Goal: Task Accomplishment & Management: Manage account settings

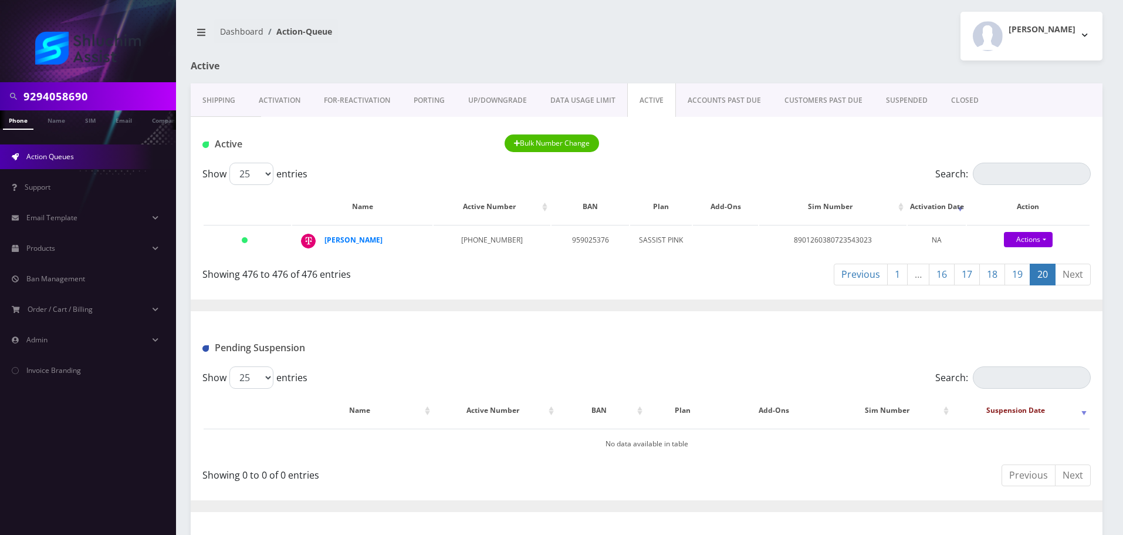
click at [100, 87] on input "9294058690" at bounding box center [98, 96] width 150 height 22
click at [94, 101] on input "720-774-1235" at bounding box center [98, 96] width 150 height 22
click at [83, 100] on input "720-774-1235" at bounding box center [98, 96] width 150 height 22
type input "7207741235"
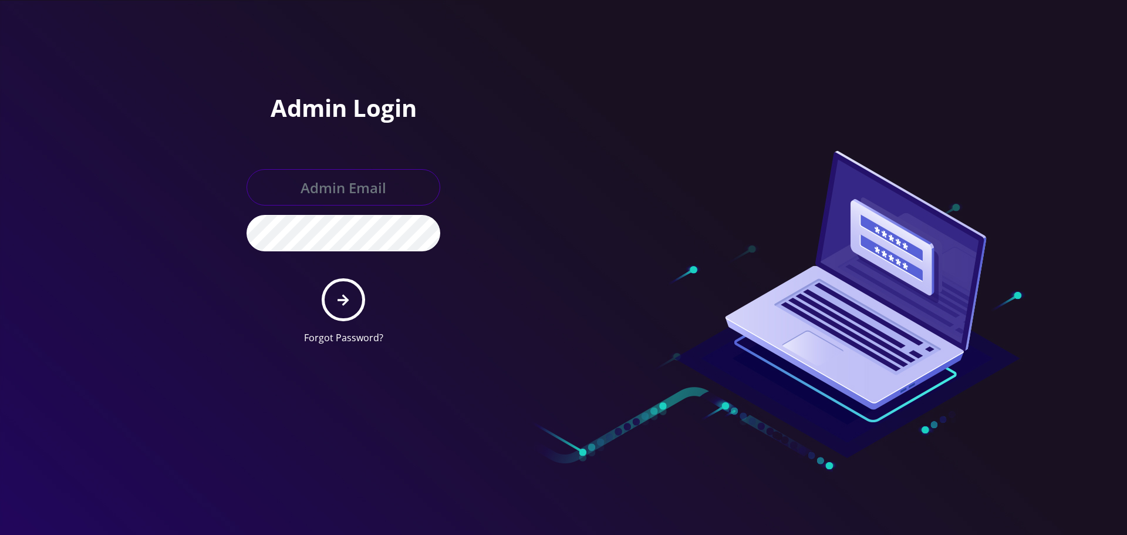
type input "[EMAIL_ADDRESS][DOMAIN_NAME]"
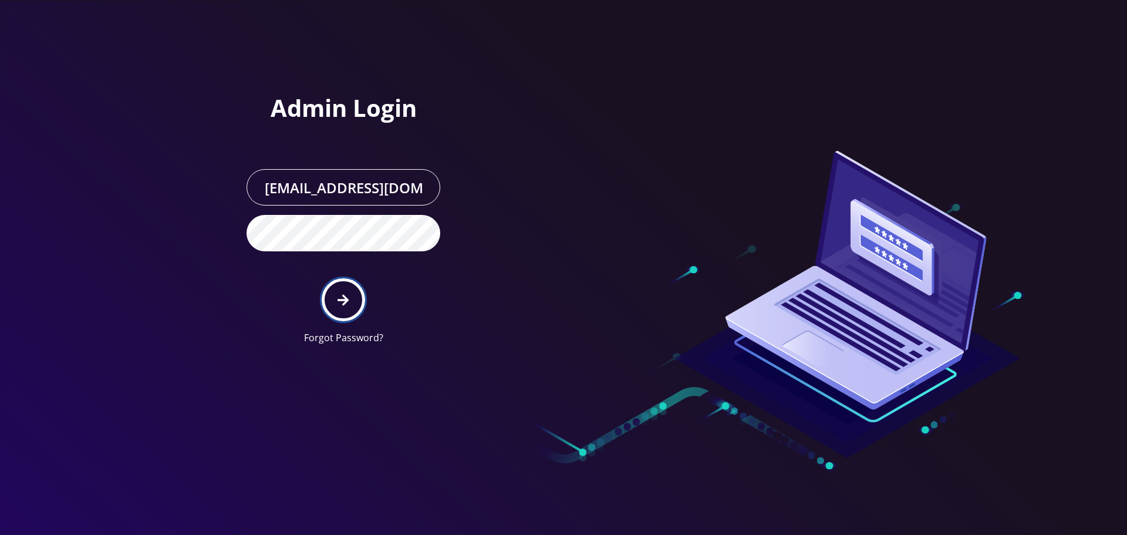
click at [354, 299] on button "submit" at bounding box center [343, 299] width 43 height 43
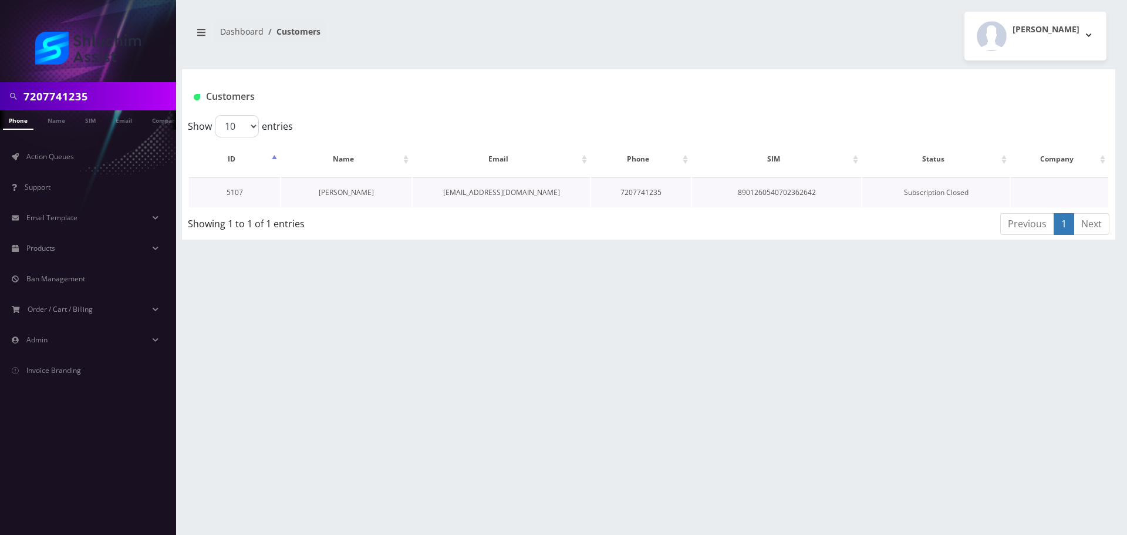
click at [349, 191] on link "Mordechai Sirota" at bounding box center [346, 192] width 55 height 10
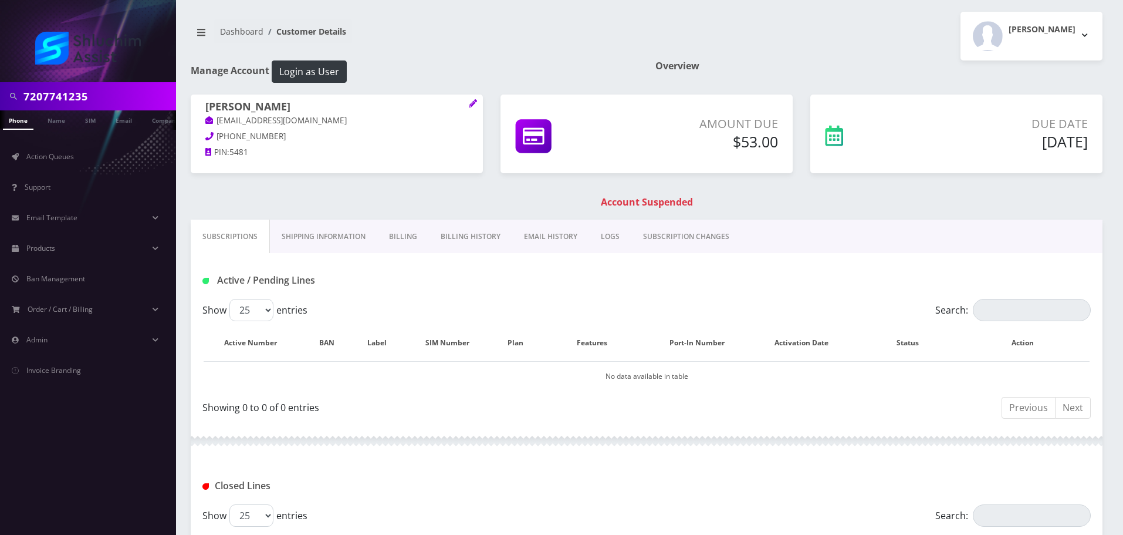
click at [529, 305] on div "Show 25 50 100 250 500 entries" at bounding box center [535, 310] width 667 height 22
click at [529, 300] on div "Show 25 50 100 250 500 entries" at bounding box center [535, 310] width 667 height 22
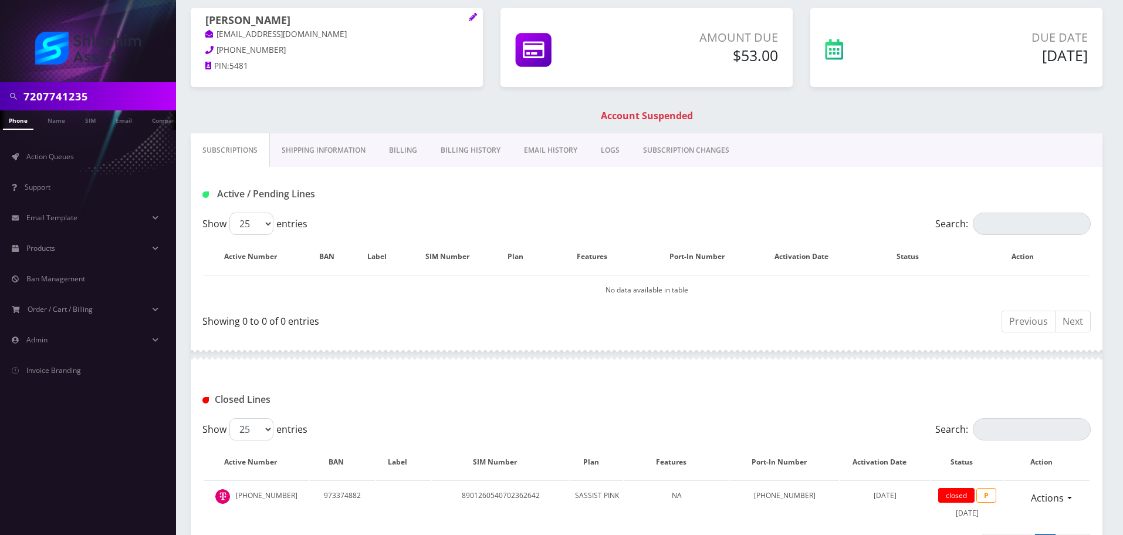
scroll to position [63, 0]
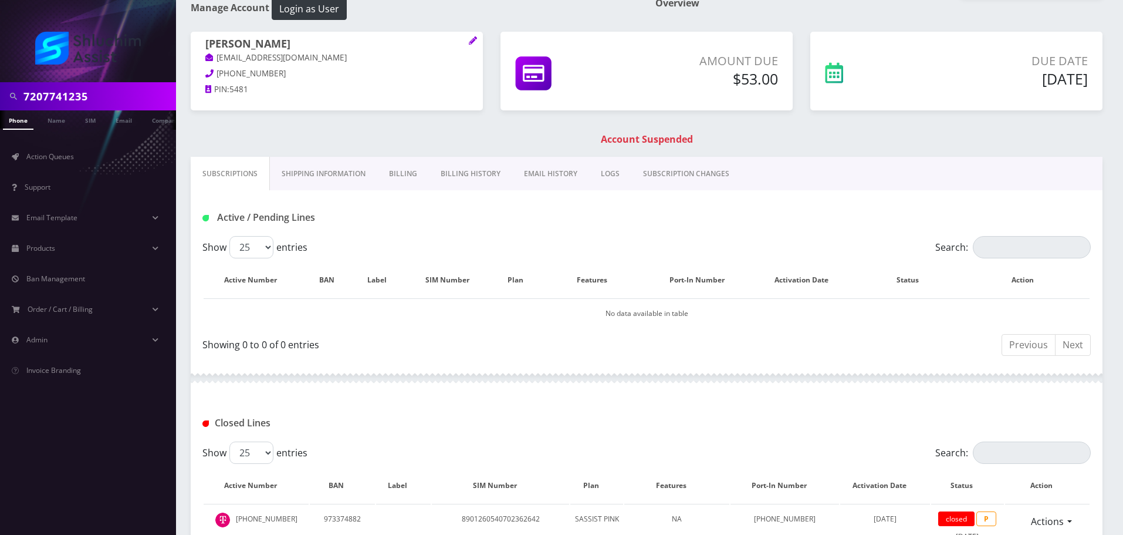
click at [410, 176] on link "Billing" at bounding box center [403, 174] width 52 height 34
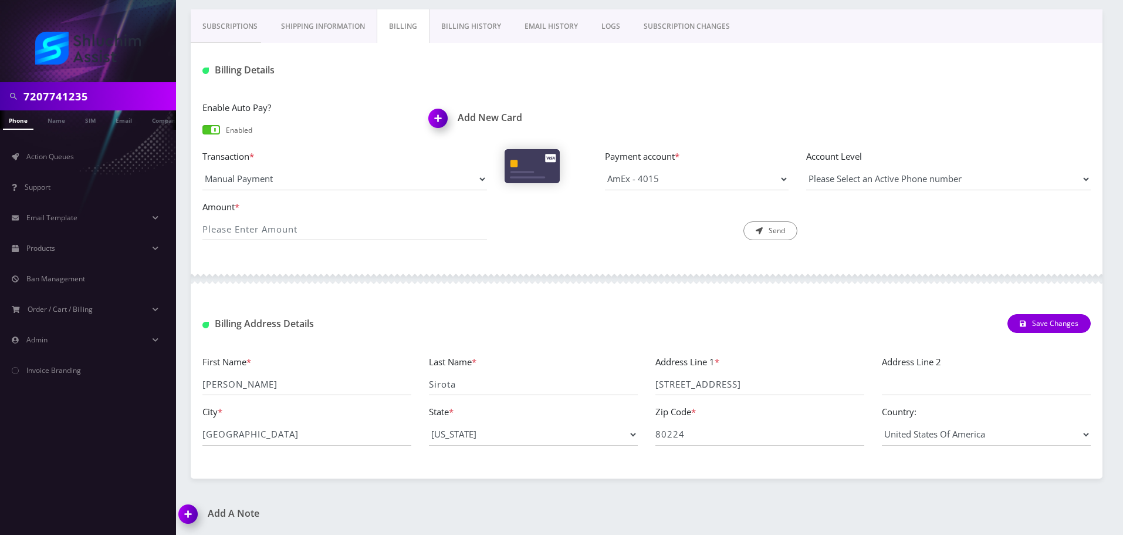
scroll to position [211, 0]
click at [230, 29] on link "Subscriptions" at bounding box center [230, 26] width 79 height 34
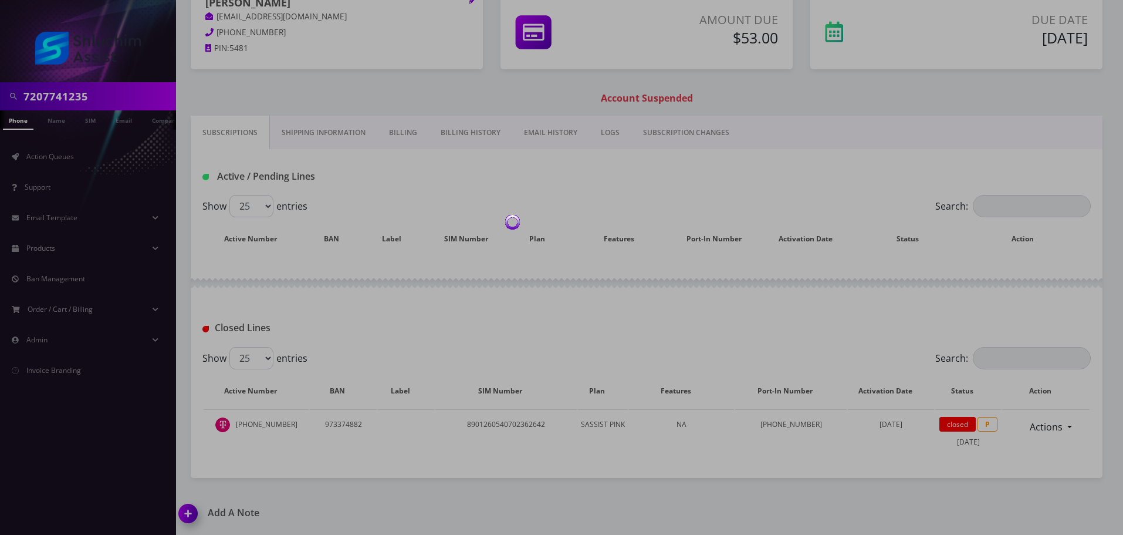
scroll to position [180, 0]
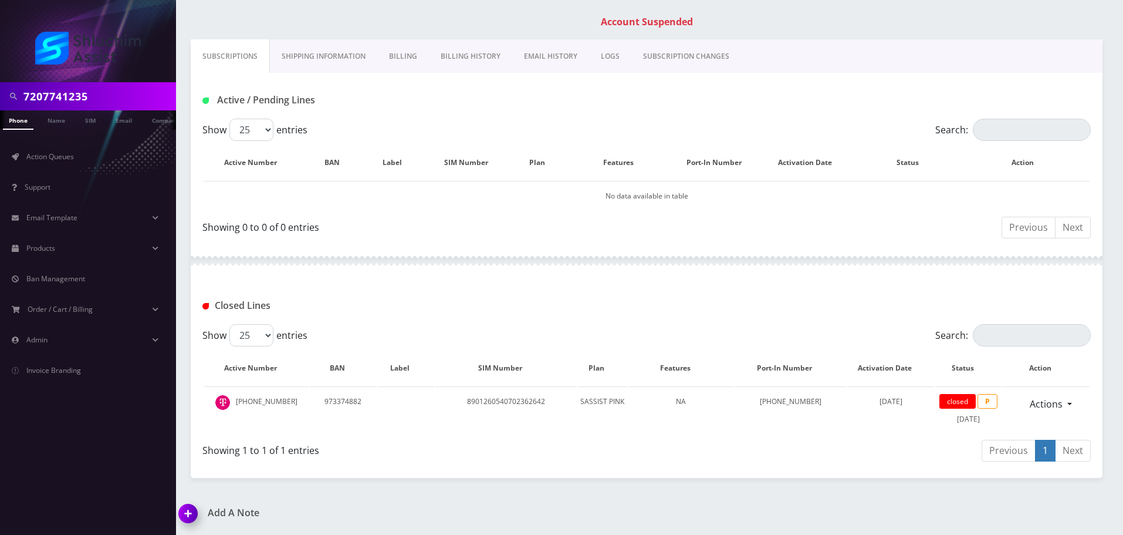
click at [465, 48] on link "Billing History" at bounding box center [470, 56] width 83 height 34
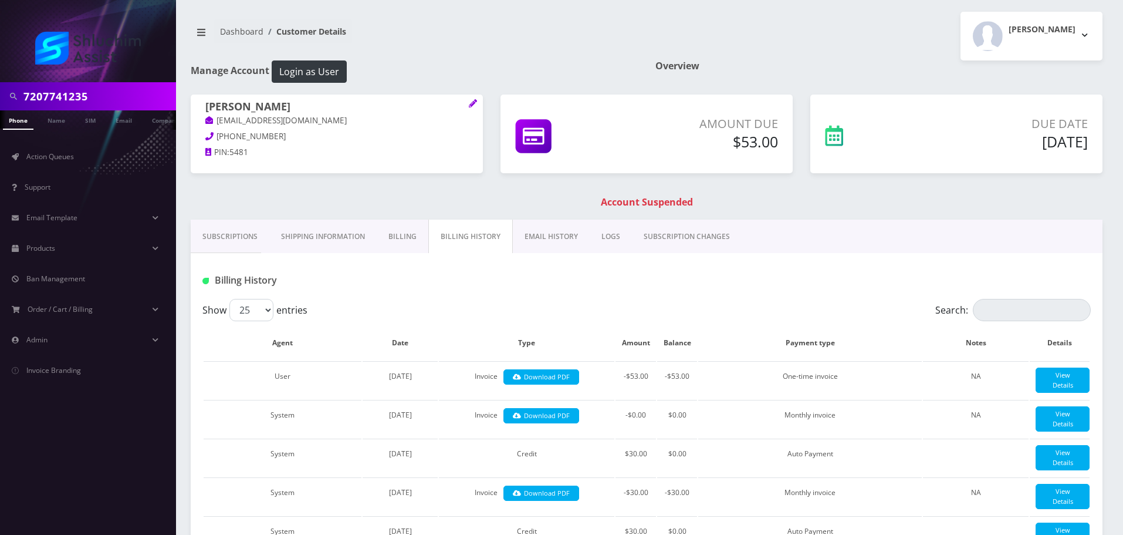
click at [406, 246] on link "Billing" at bounding box center [403, 236] width 52 height 34
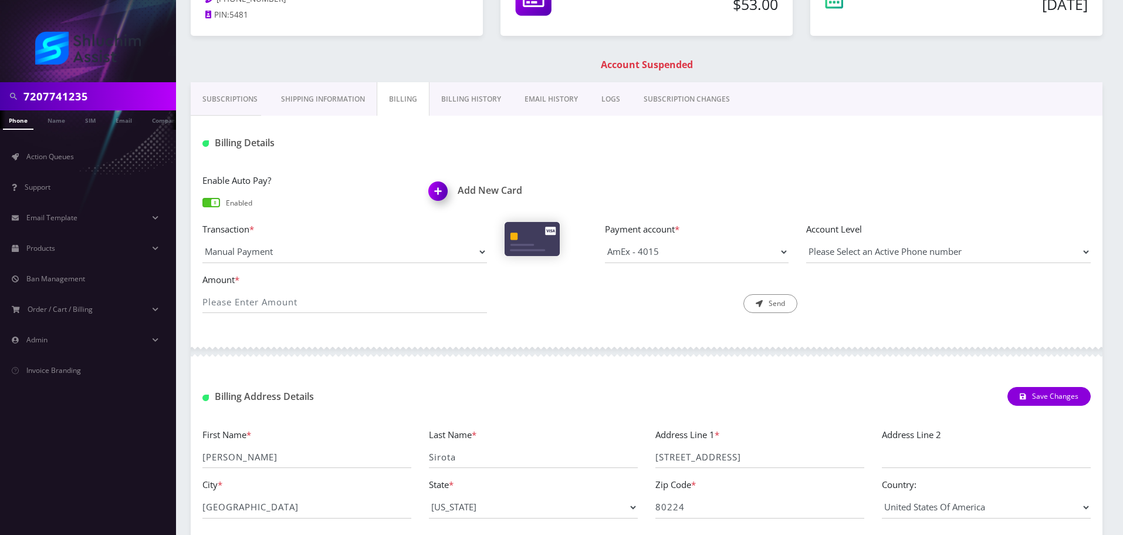
scroll to position [211, 0]
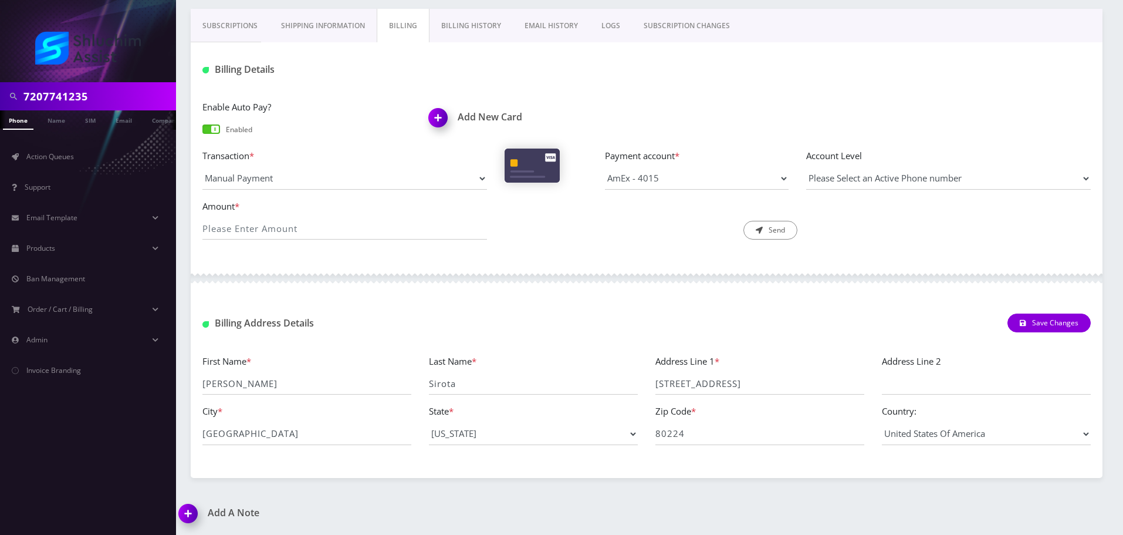
click at [208, 19] on link "Subscriptions" at bounding box center [230, 26] width 79 height 34
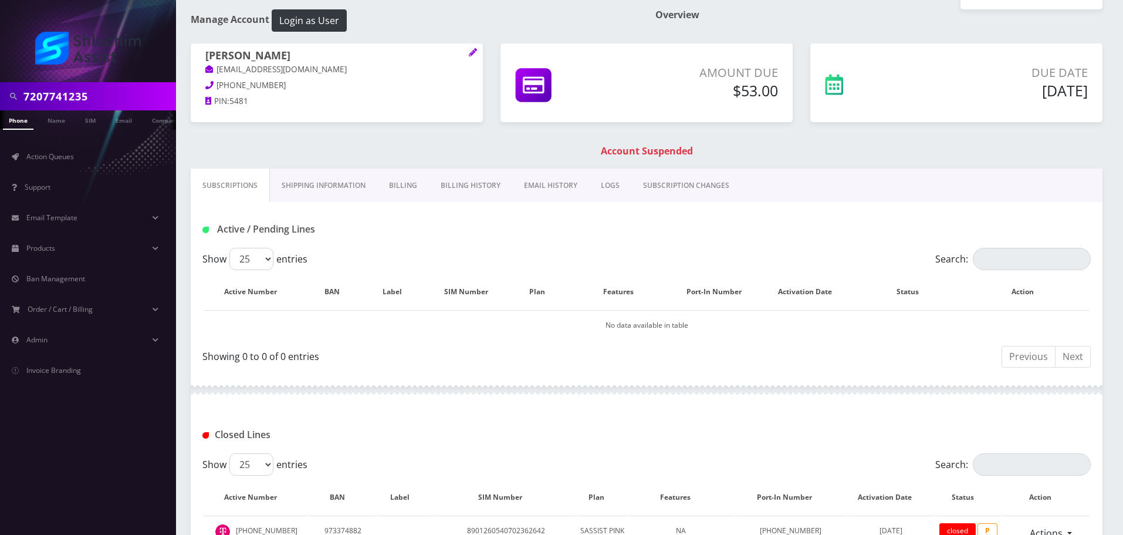
scroll to position [59, 0]
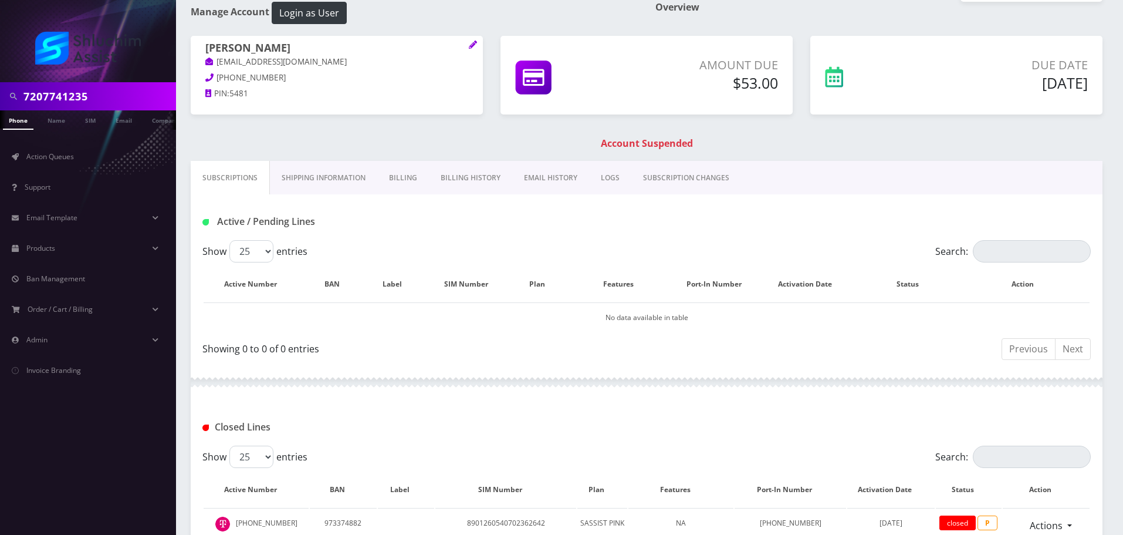
click at [460, 182] on link "Billing History" at bounding box center [470, 178] width 83 height 34
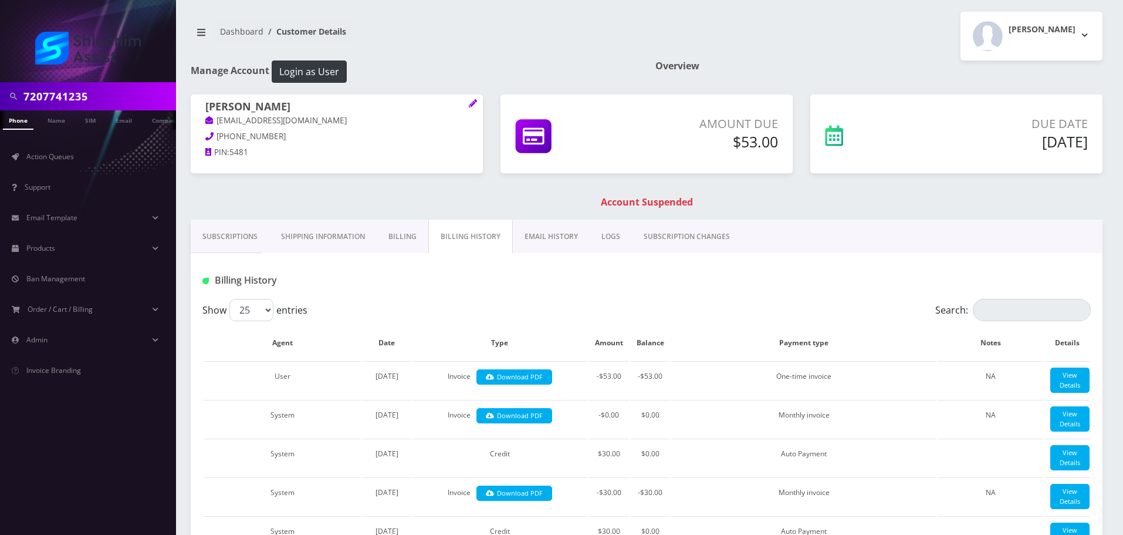
click at [399, 234] on link "Billing" at bounding box center [403, 236] width 52 height 34
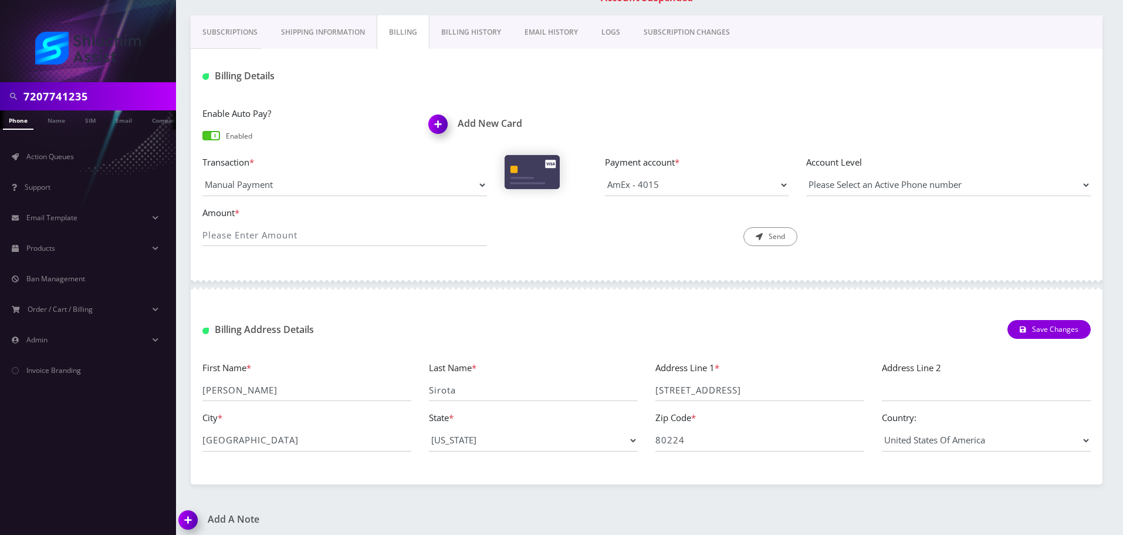
scroll to position [211, 0]
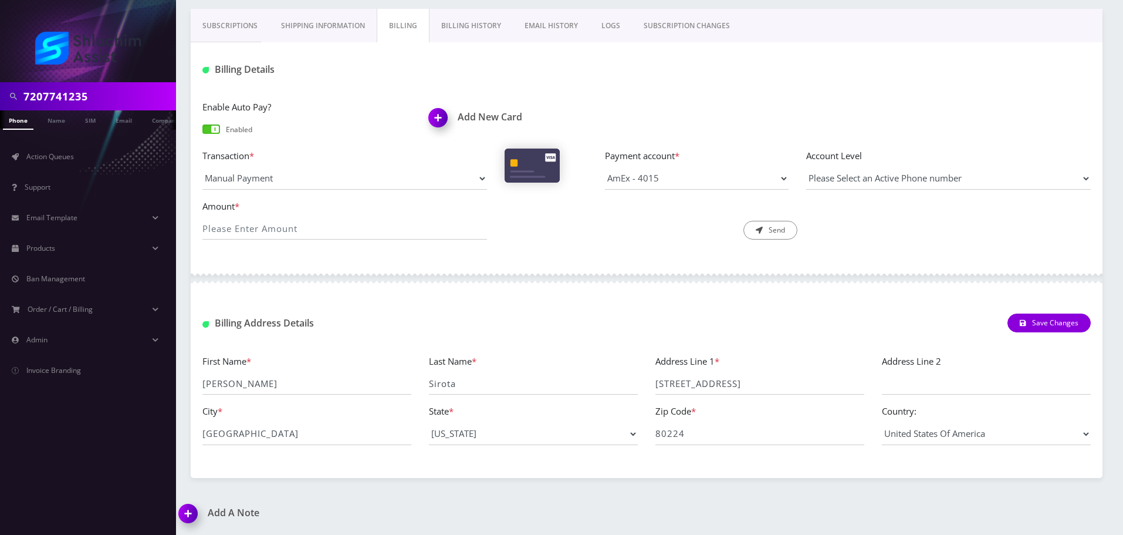
click at [465, 28] on link "Billing History" at bounding box center [471, 26] width 83 height 34
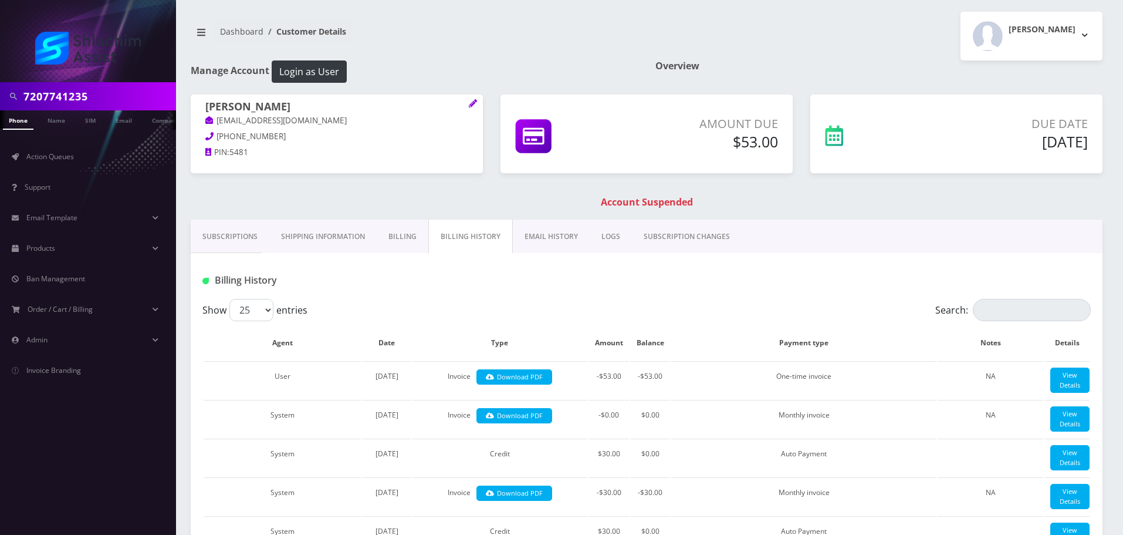
click at [398, 233] on link "Billing" at bounding box center [403, 236] width 52 height 34
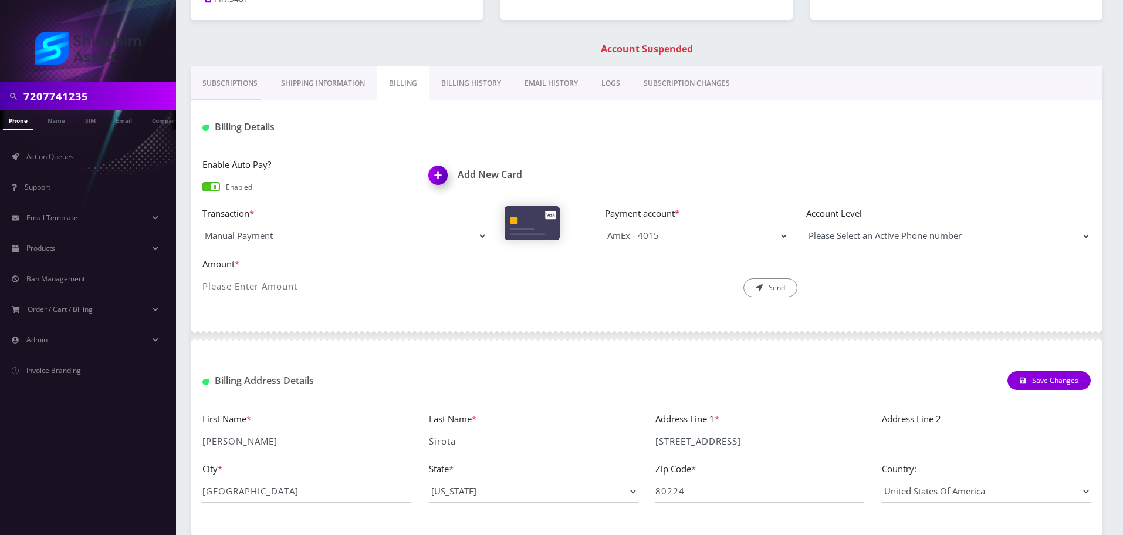
scroll to position [176, 0]
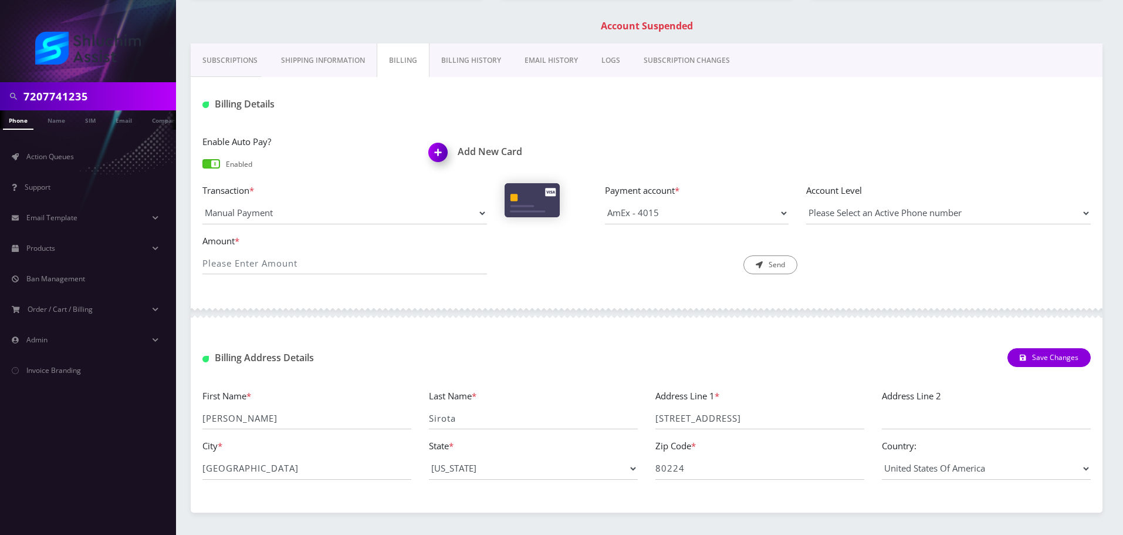
click at [207, 168] on div "Enable Auto Pay? Enabled" at bounding box center [307, 153] width 227 height 39
click at [208, 165] on span at bounding box center [211, 163] width 18 height 9
click at [202, 169] on input "checkbox" at bounding box center [202, 169] width 0 height 0
click at [398, 104] on h1 "Billing Details" at bounding box center [344, 104] width 285 height 11
click at [228, 62] on link "Subscriptions" at bounding box center [230, 60] width 79 height 34
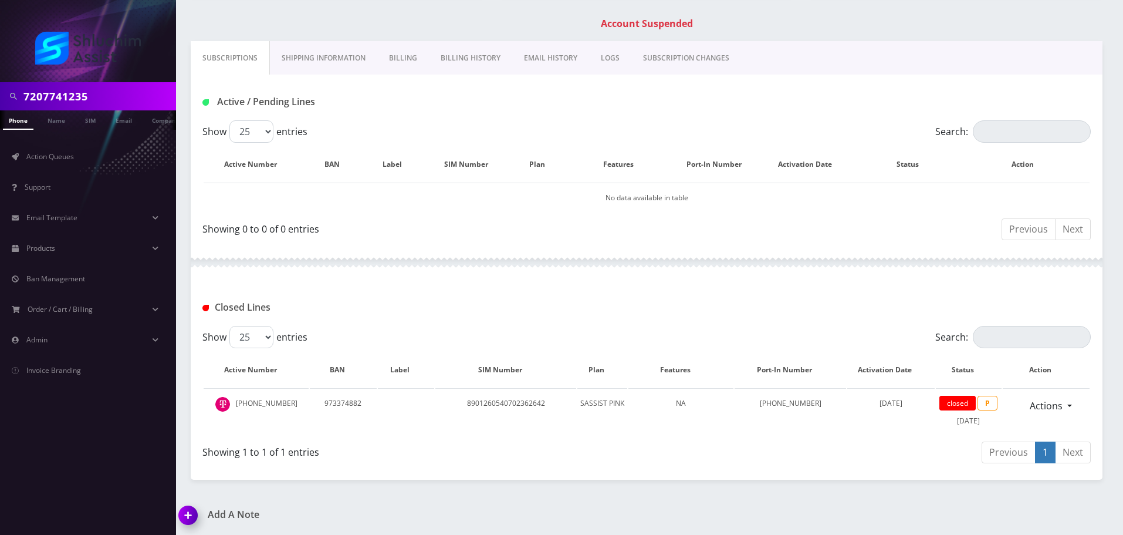
scroll to position [180, 0]
click at [410, 66] on link "Billing" at bounding box center [403, 56] width 52 height 34
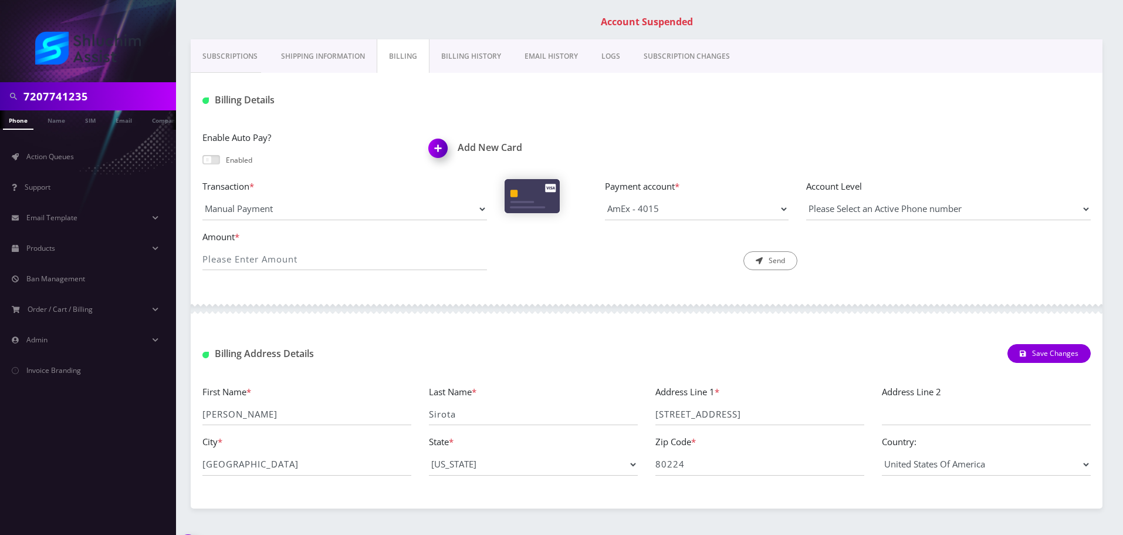
click at [222, 56] on link "Subscriptions" at bounding box center [230, 56] width 79 height 34
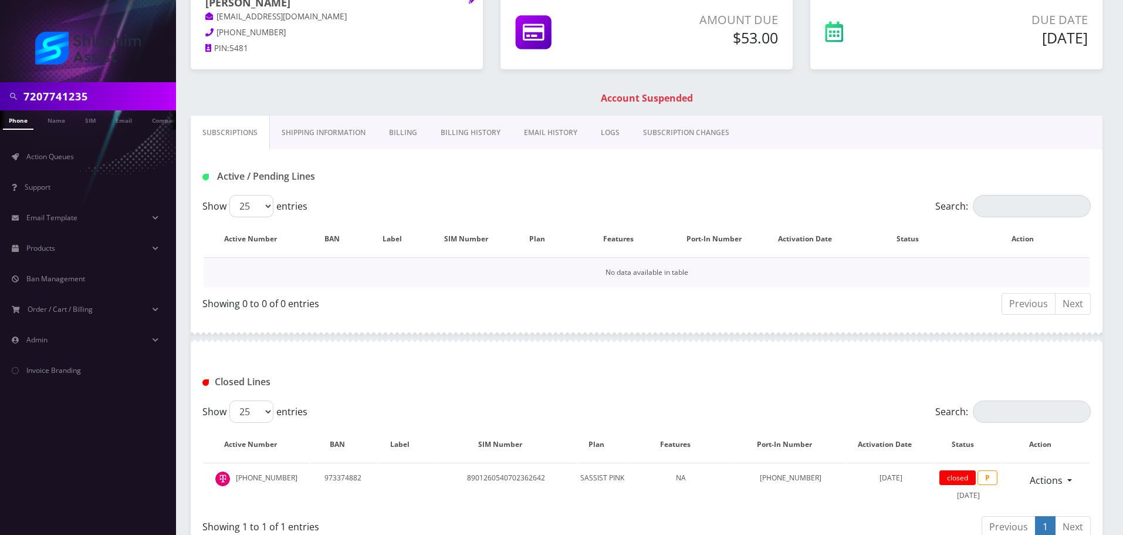
scroll to position [180, 0]
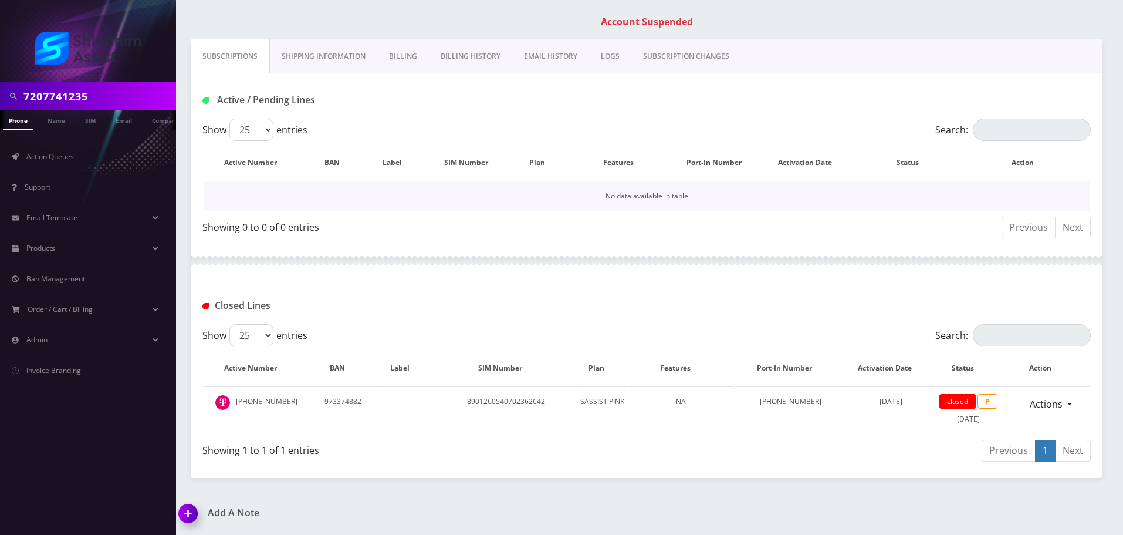
click at [749, 183] on td "No data available in table" at bounding box center [647, 196] width 886 height 30
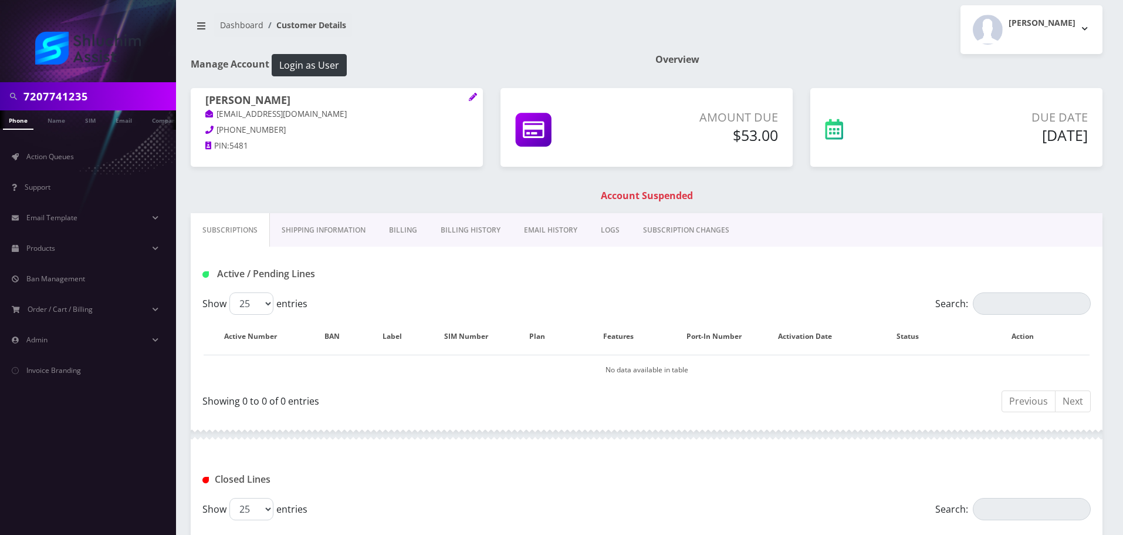
scroll to position [0, 0]
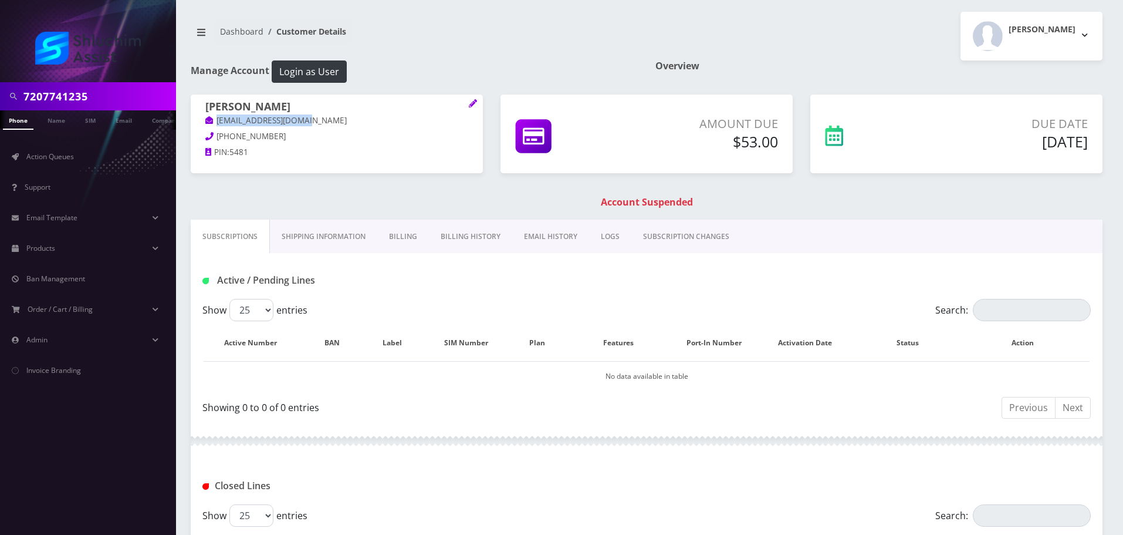
drag, startPoint x: 323, startPoint y: 119, endPoint x: 218, endPoint y: 119, distance: 104.5
click at [218, 119] on p "[EMAIL_ADDRESS][DOMAIN_NAME]" at bounding box center [336, 120] width 263 height 13
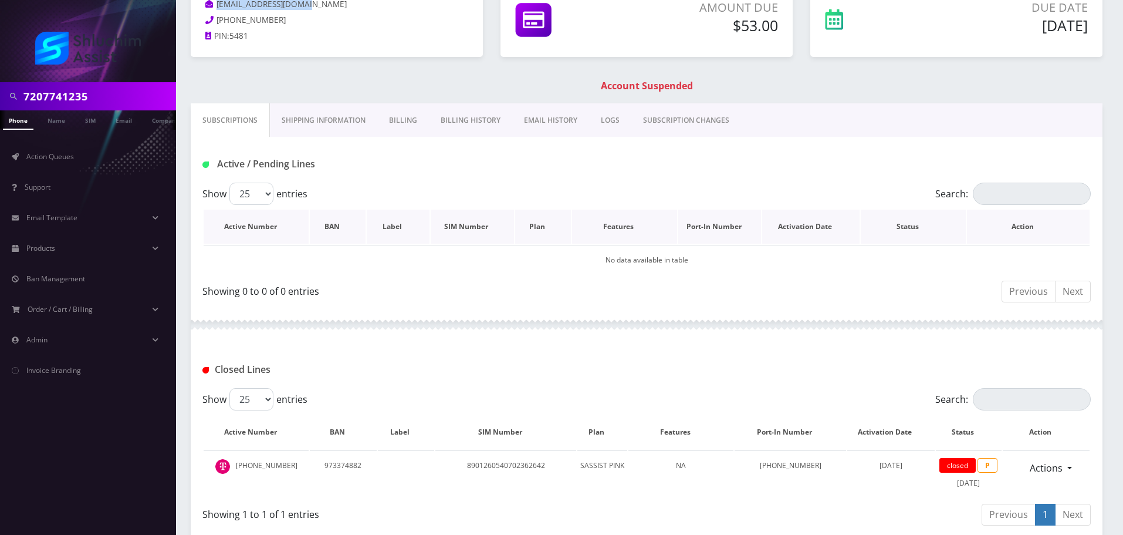
scroll to position [180, 0]
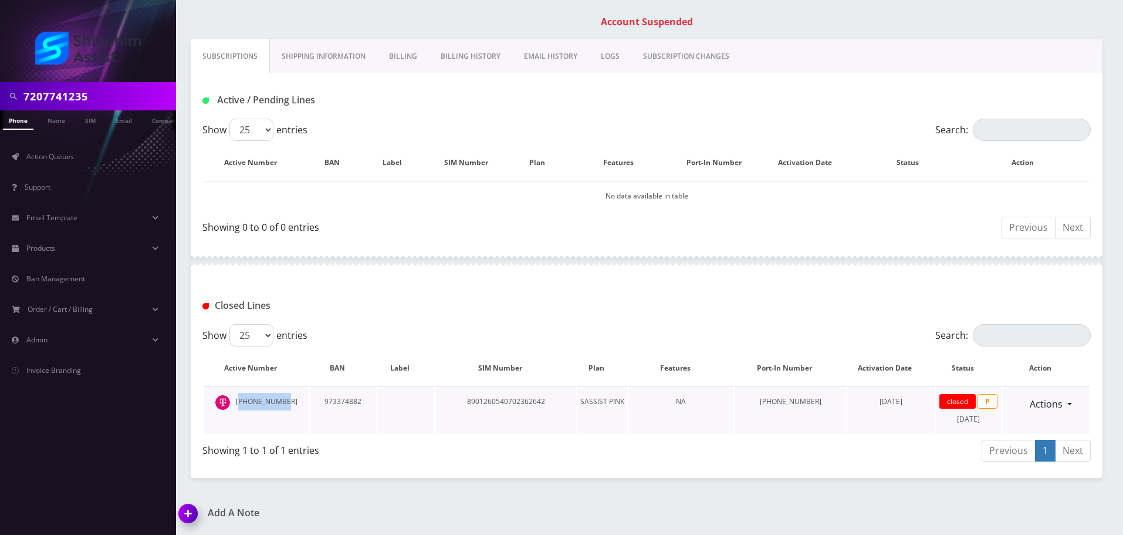
drag, startPoint x: 289, startPoint y: 398, endPoint x: 246, endPoint y: 402, distance: 43.0
click at [246, 402] on td "[PHONE_NUMBER]" at bounding box center [256, 410] width 105 height 48
drag, startPoint x: 244, startPoint y: 401, endPoint x: 296, endPoint y: 402, distance: 52.2
click at [296, 402] on td "[PHONE_NUMBER]" at bounding box center [256, 410] width 105 height 48
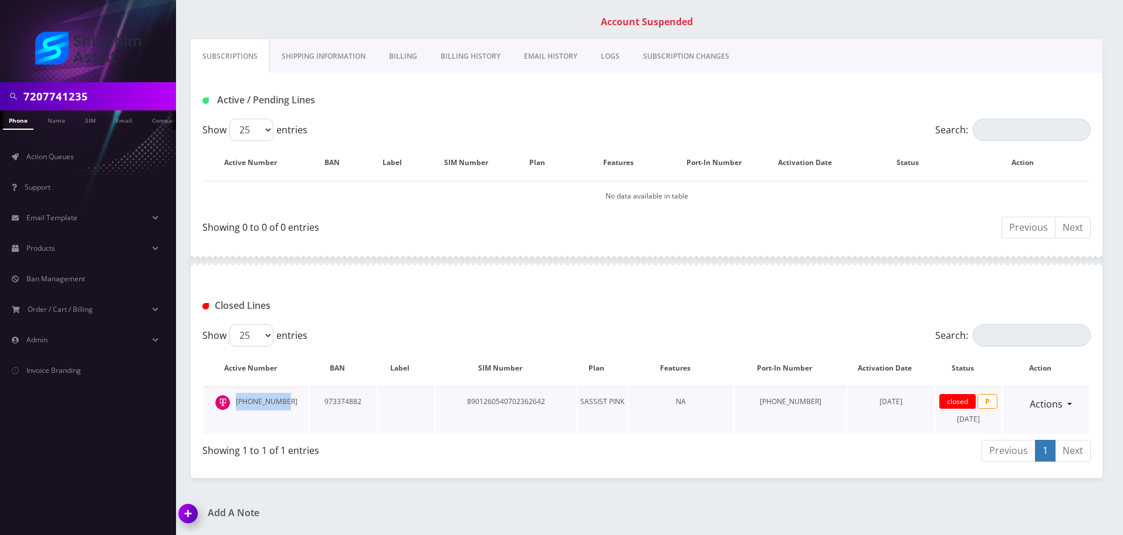
copy td "[PHONE_NUMBER]"
click at [112, 89] on input "7207741235" at bounding box center [98, 96] width 150 height 22
paste input "-774-1235"
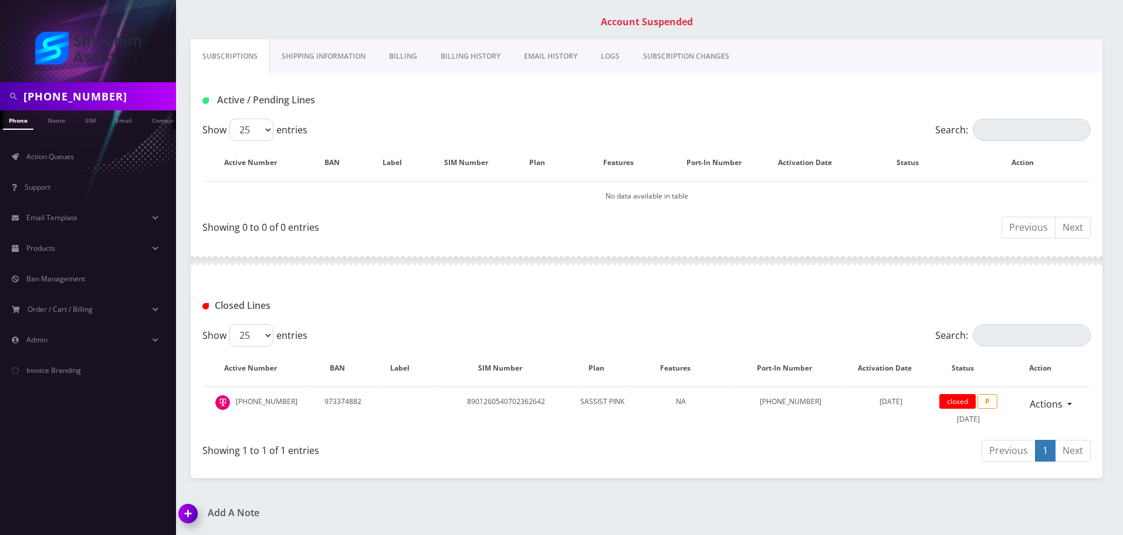
click at [82, 98] on input "[PHONE_NUMBER]" at bounding box center [98, 96] width 150 height 22
type input "7207741235"
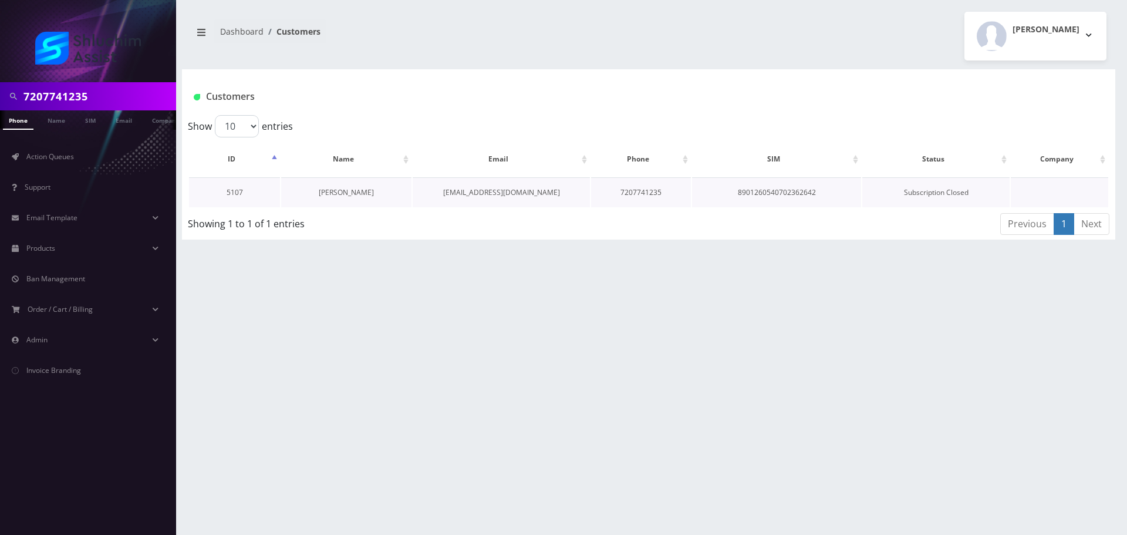
click at [344, 190] on link "[PERSON_NAME]" at bounding box center [346, 192] width 55 height 10
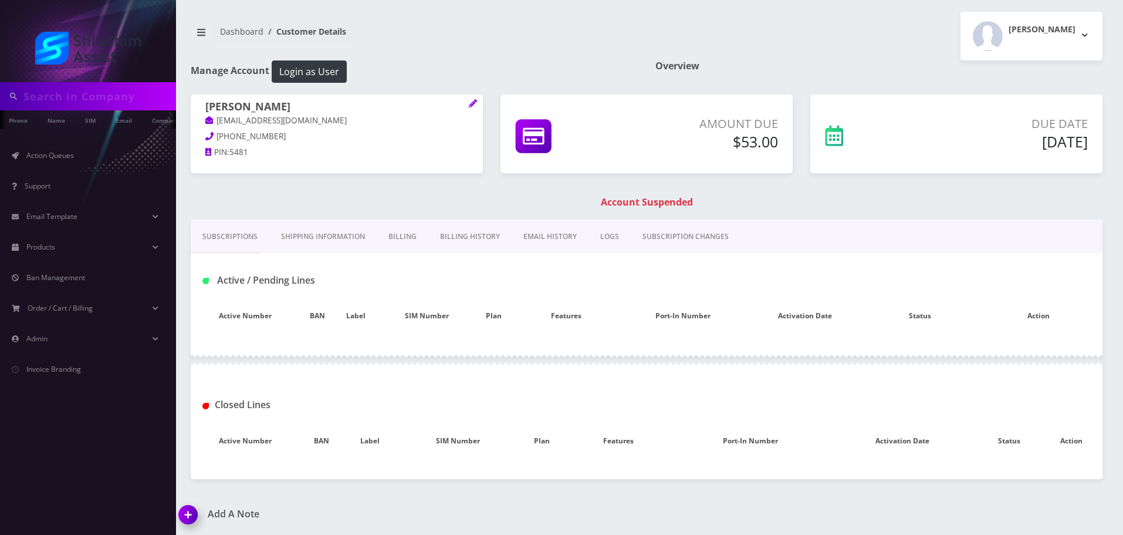
type input "7207741235"
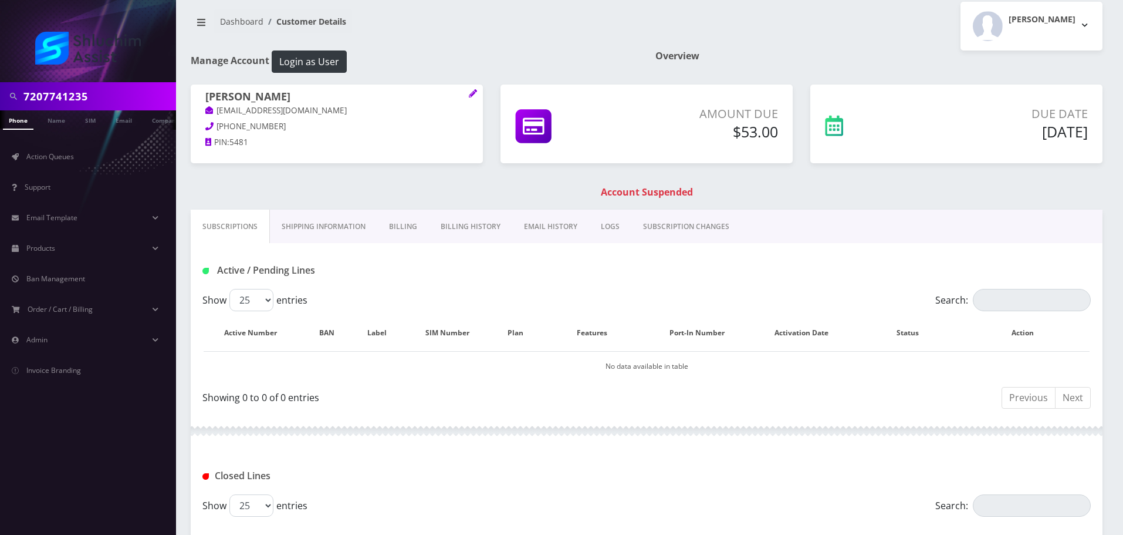
scroll to position [4, 0]
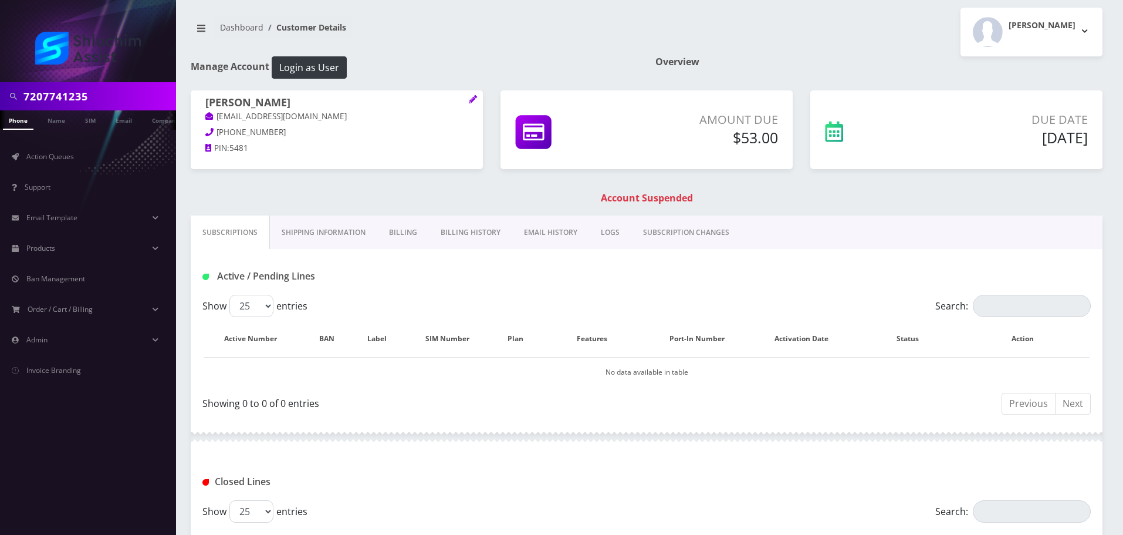
click at [395, 236] on link "Billing" at bounding box center [403, 232] width 52 height 34
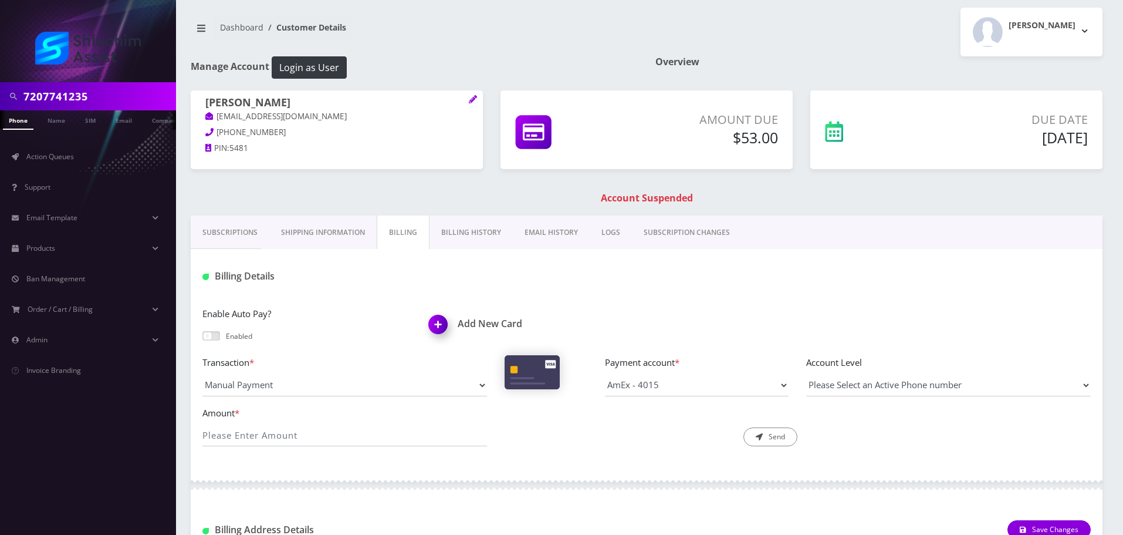
click at [469, 238] on link "Billing History" at bounding box center [471, 232] width 83 height 34
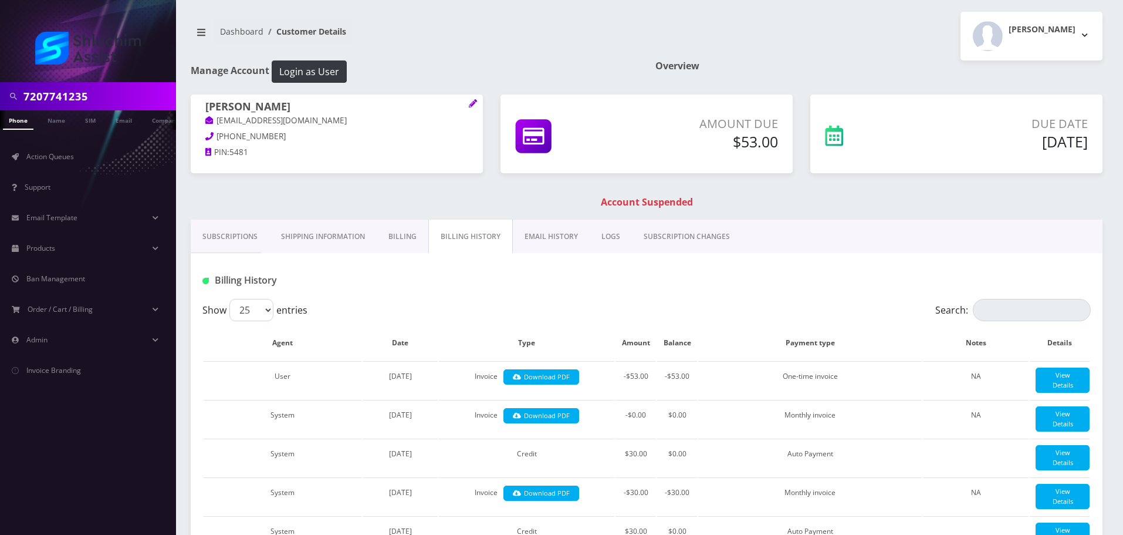
click at [394, 222] on link "Billing" at bounding box center [403, 236] width 52 height 34
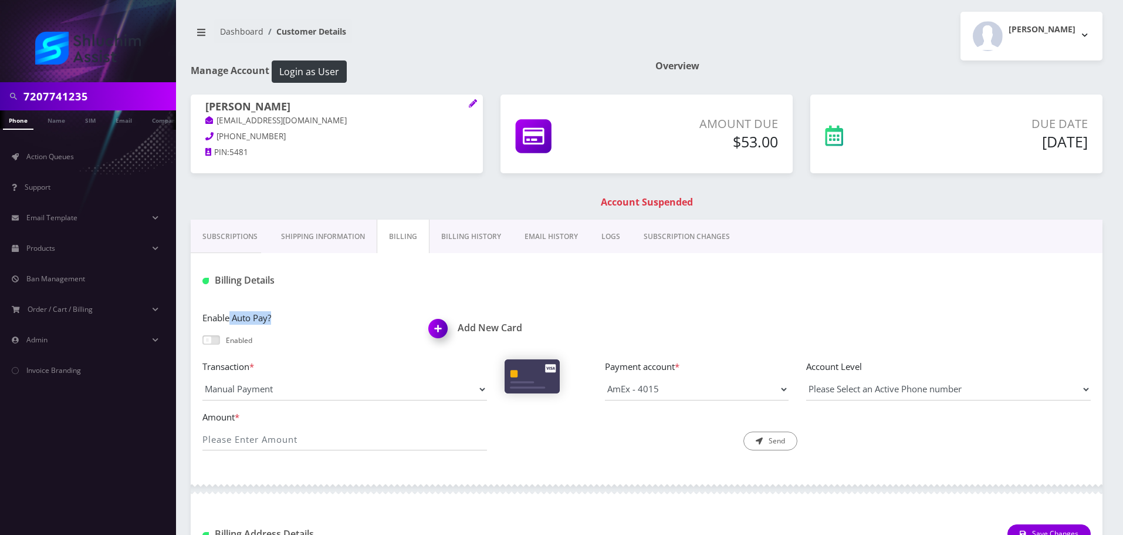
drag, startPoint x: 230, startPoint y: 319, endPoint x: 273, endPoint y: 319, distance: 43.4
click at [273, 319] on label "Enable Auto Pay?" at bounding box center [306, 317] width 209 height 13
click at [306, 318] on label "Enable Auto Pay?" at bounding box center [306, 317] width 209 height 13
click at [106, 103] on input "7207741235" at bounding box center [98, 96] width 150 height 22
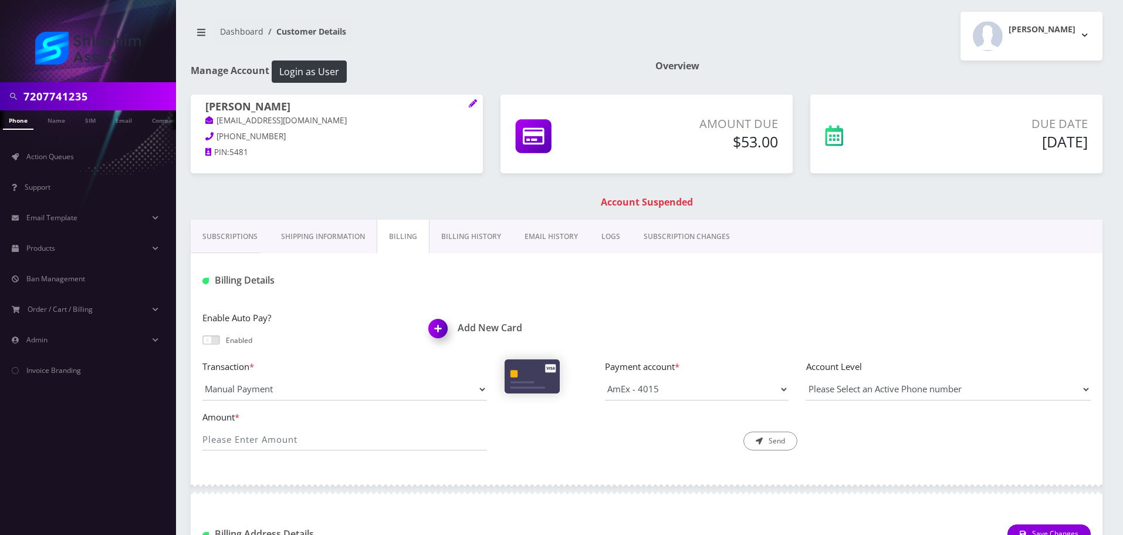
click at [106, 103] on input "7207741235" at bounding box center [98, 96] width 150 height 22
